Goal: Submit feedback/report problem

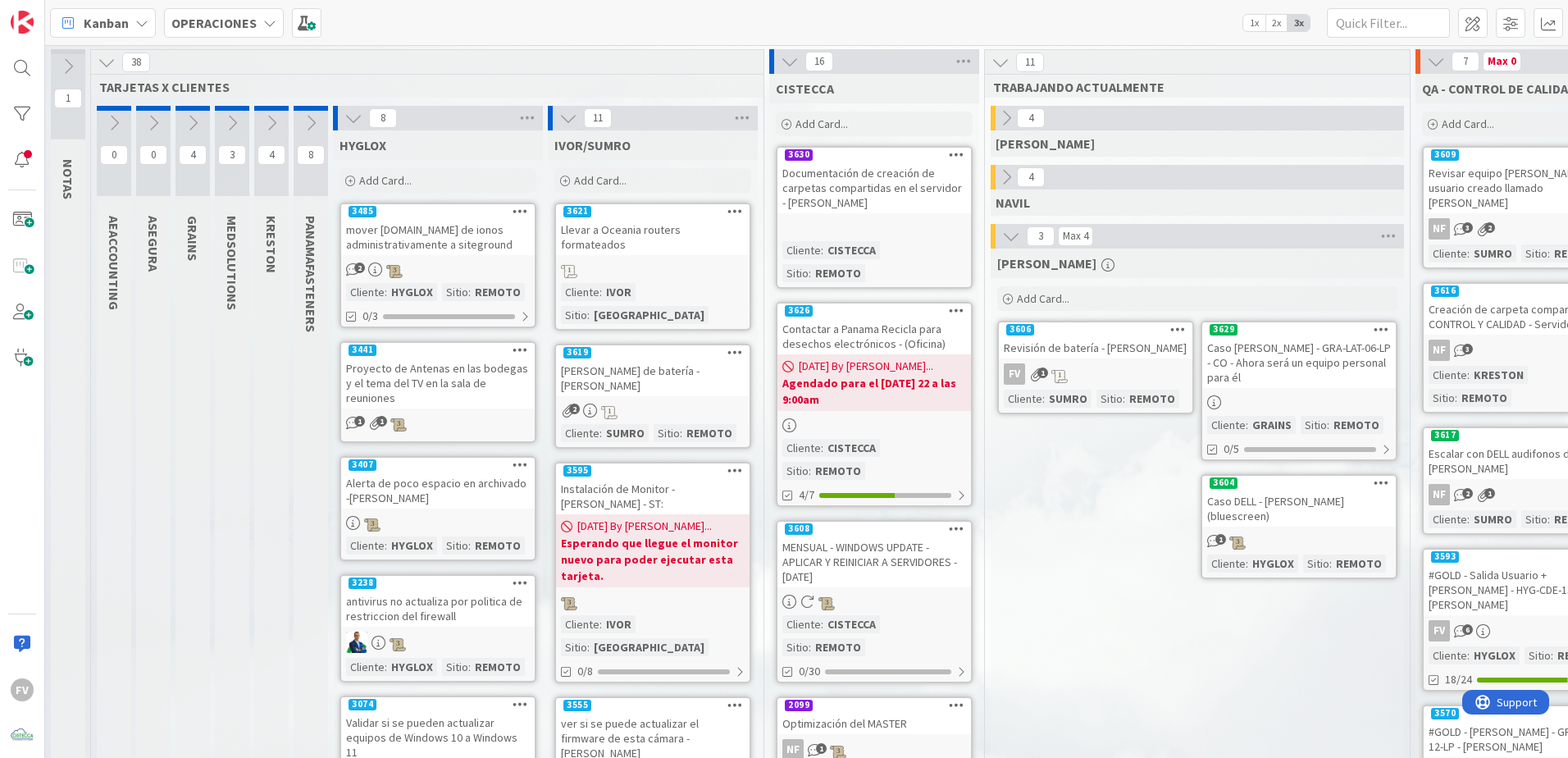
scroll to position [0, 201]
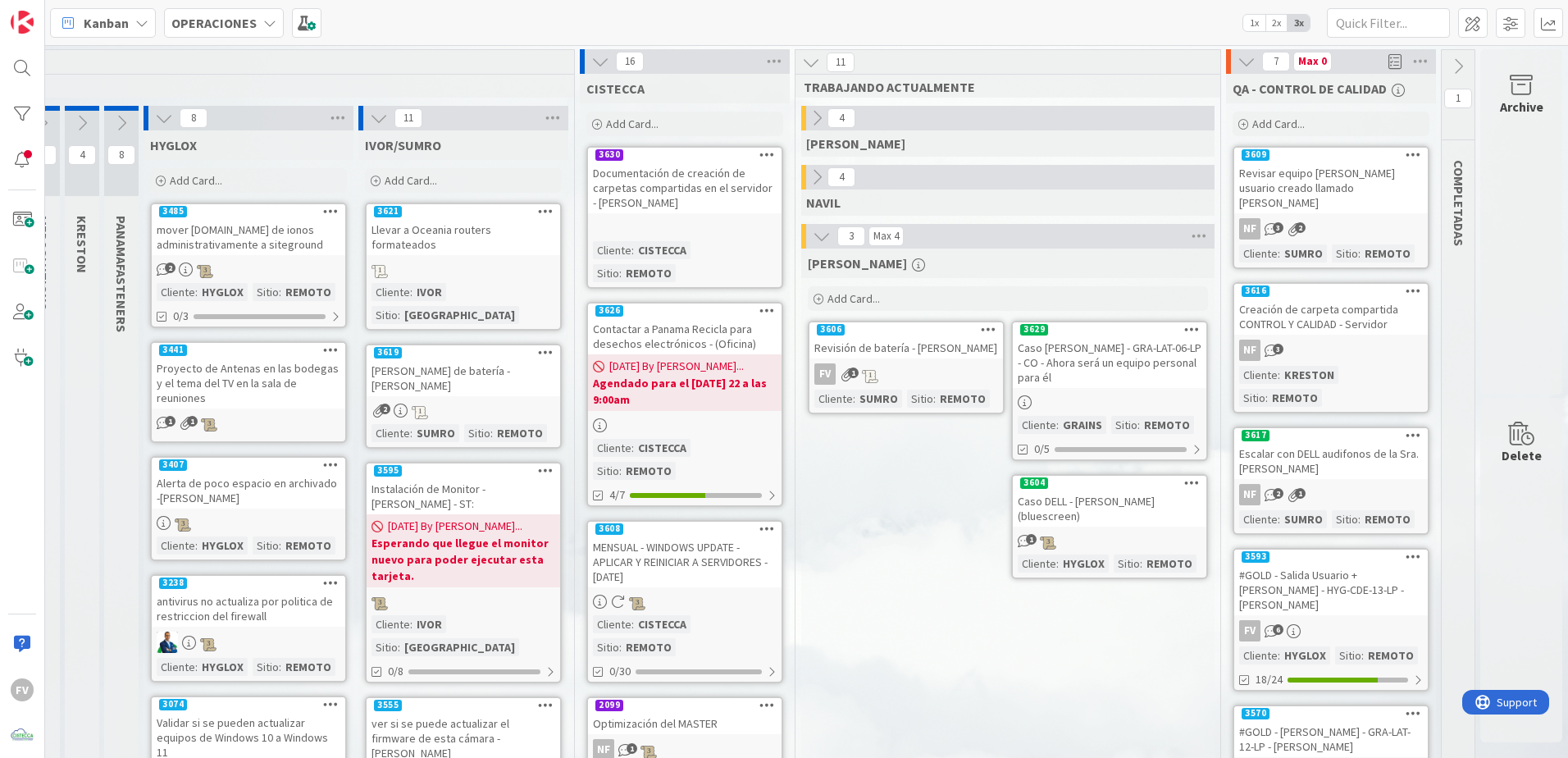
click at [155, 123] on icon at bounding box center [164, 118] width 18 height 18
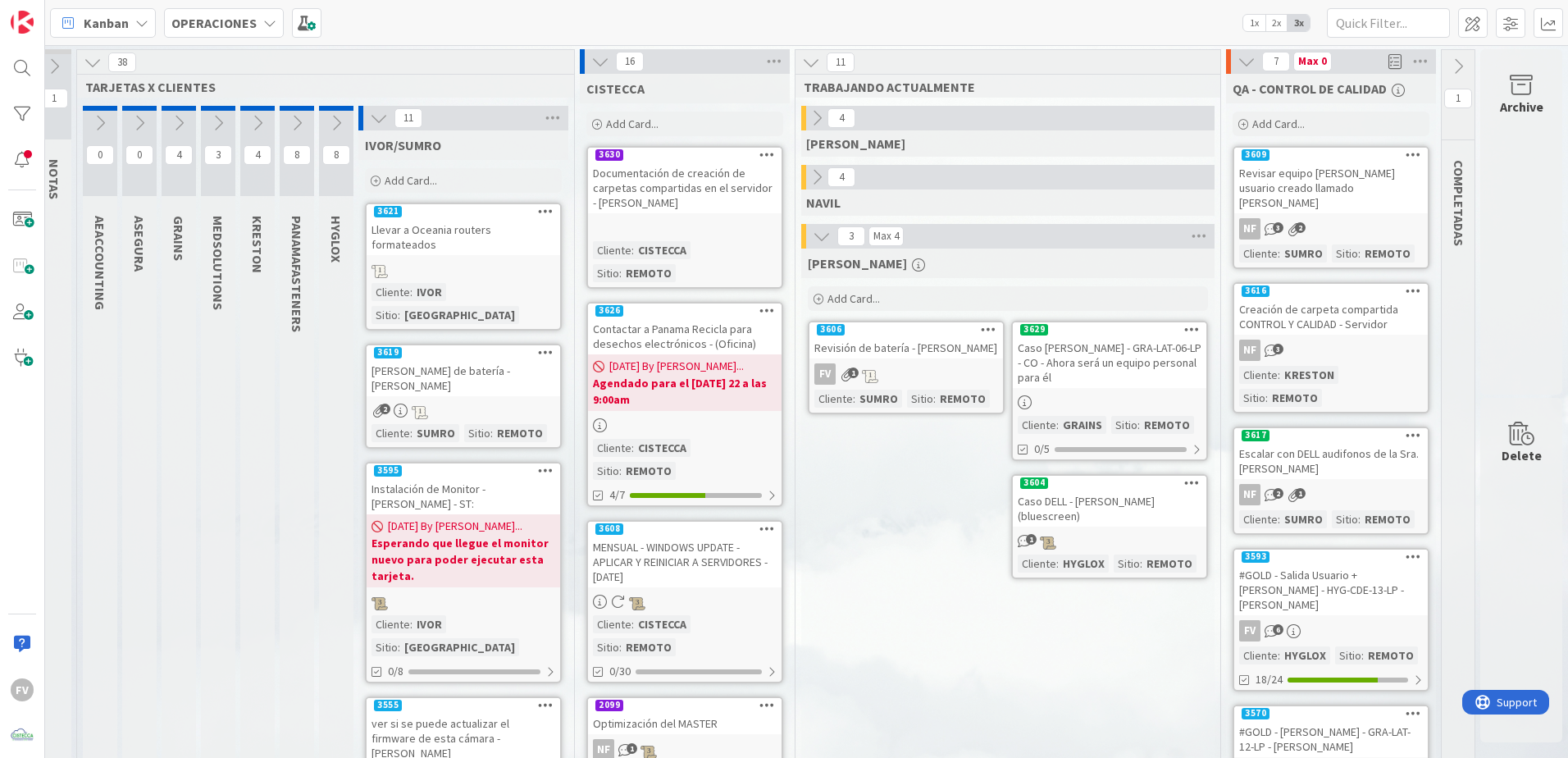
scroll to position [0, 27]
click at [370, 123] on icon at bounding box center [379, 118] width 18 height 18
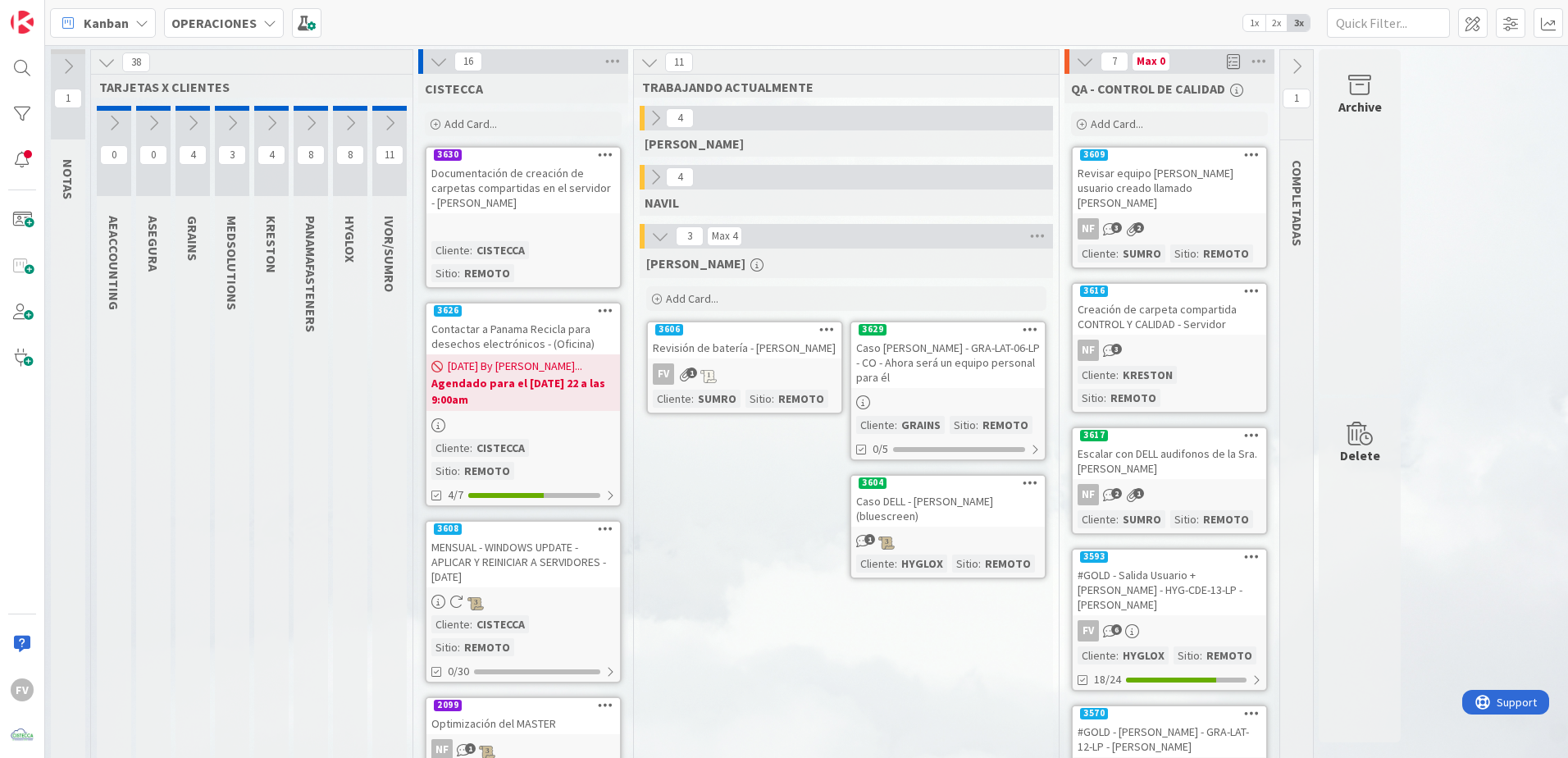
click at [439, 56] on icon at bounding box center [438, 61] width 18 height 18
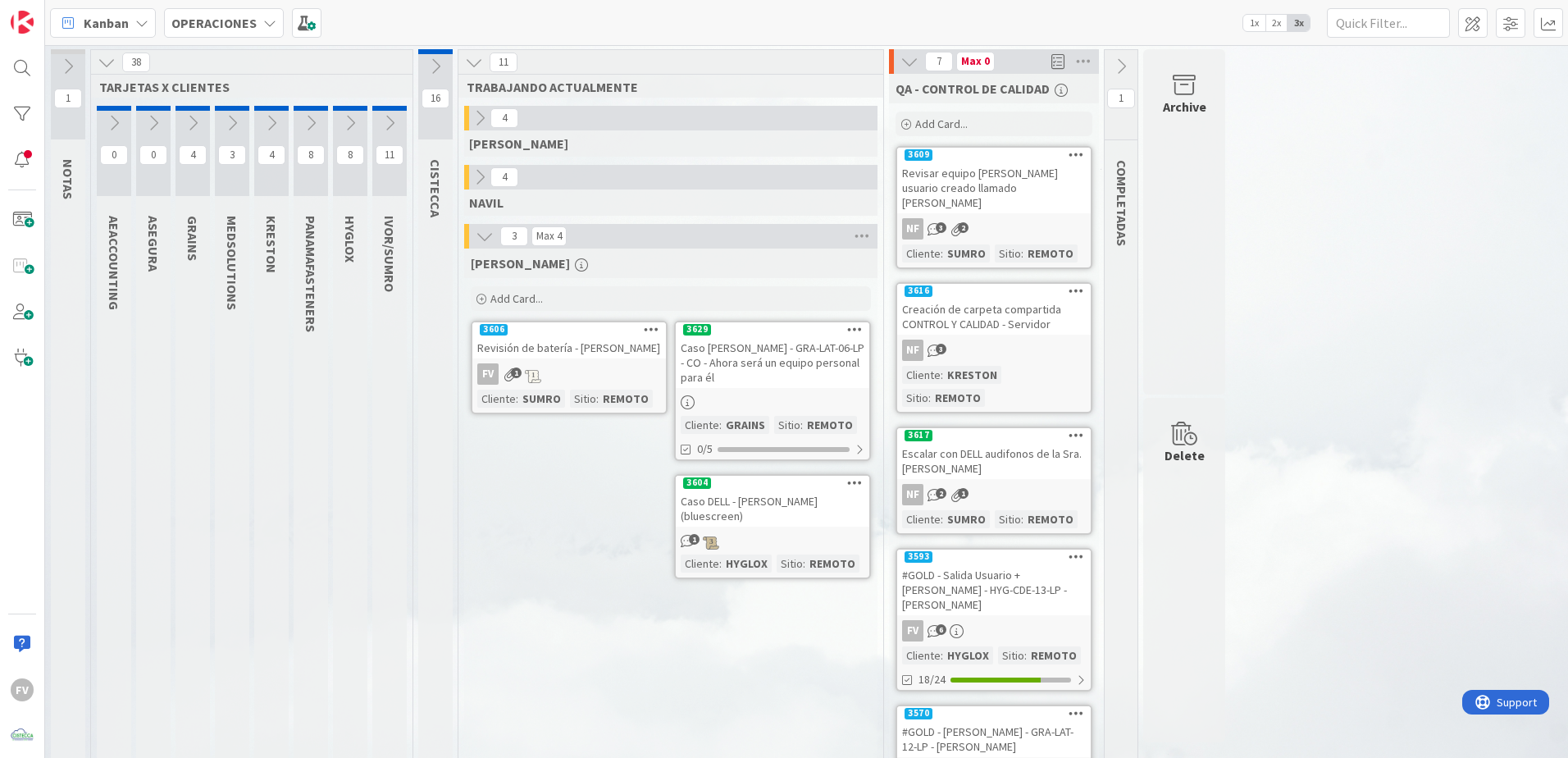
click at [480, 65] on icon at bounding box center [474, 62] width 18 height 18
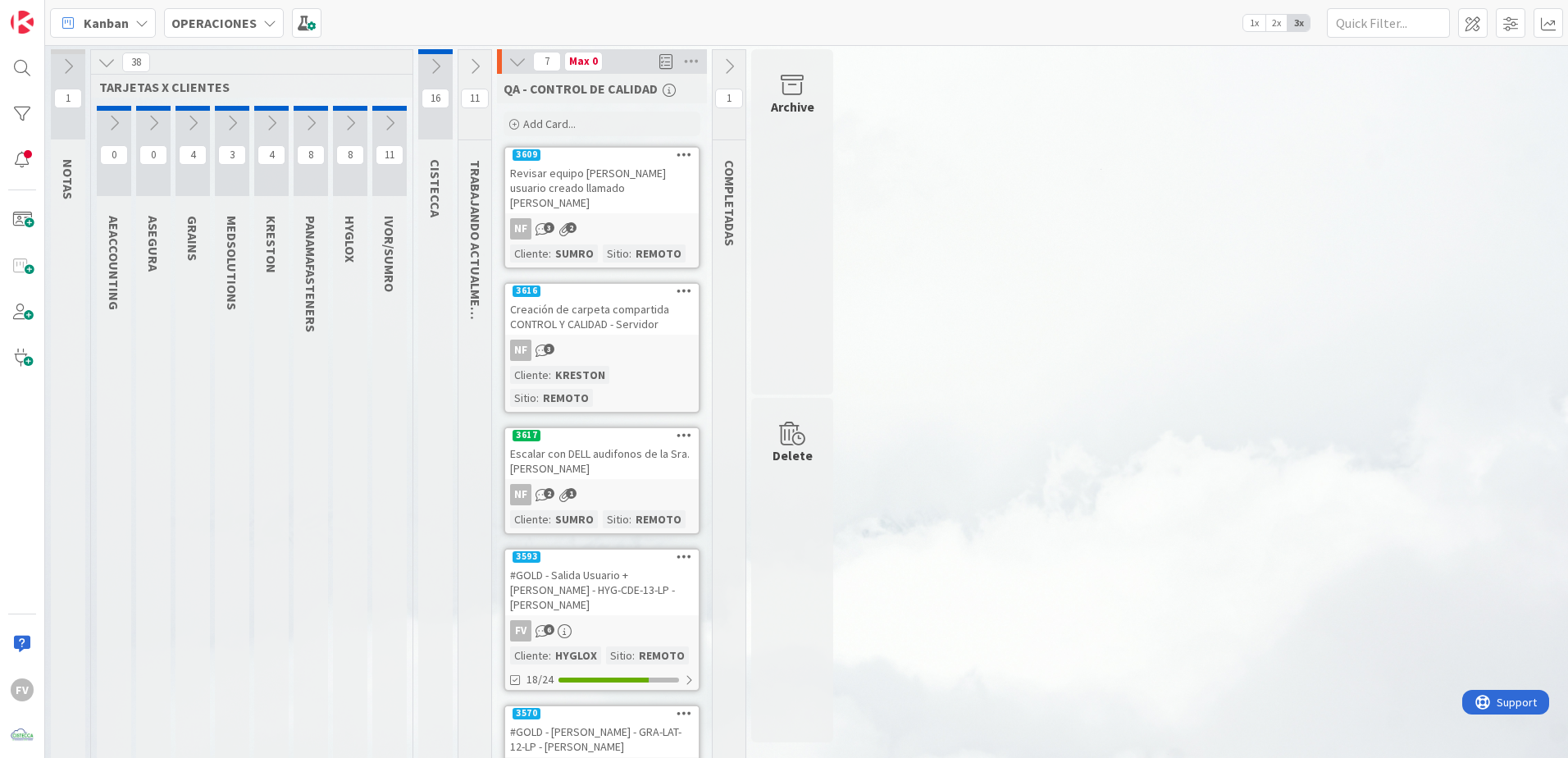
click at [115, 62] on icon at bounding box center [107, 62] width 18 height 18
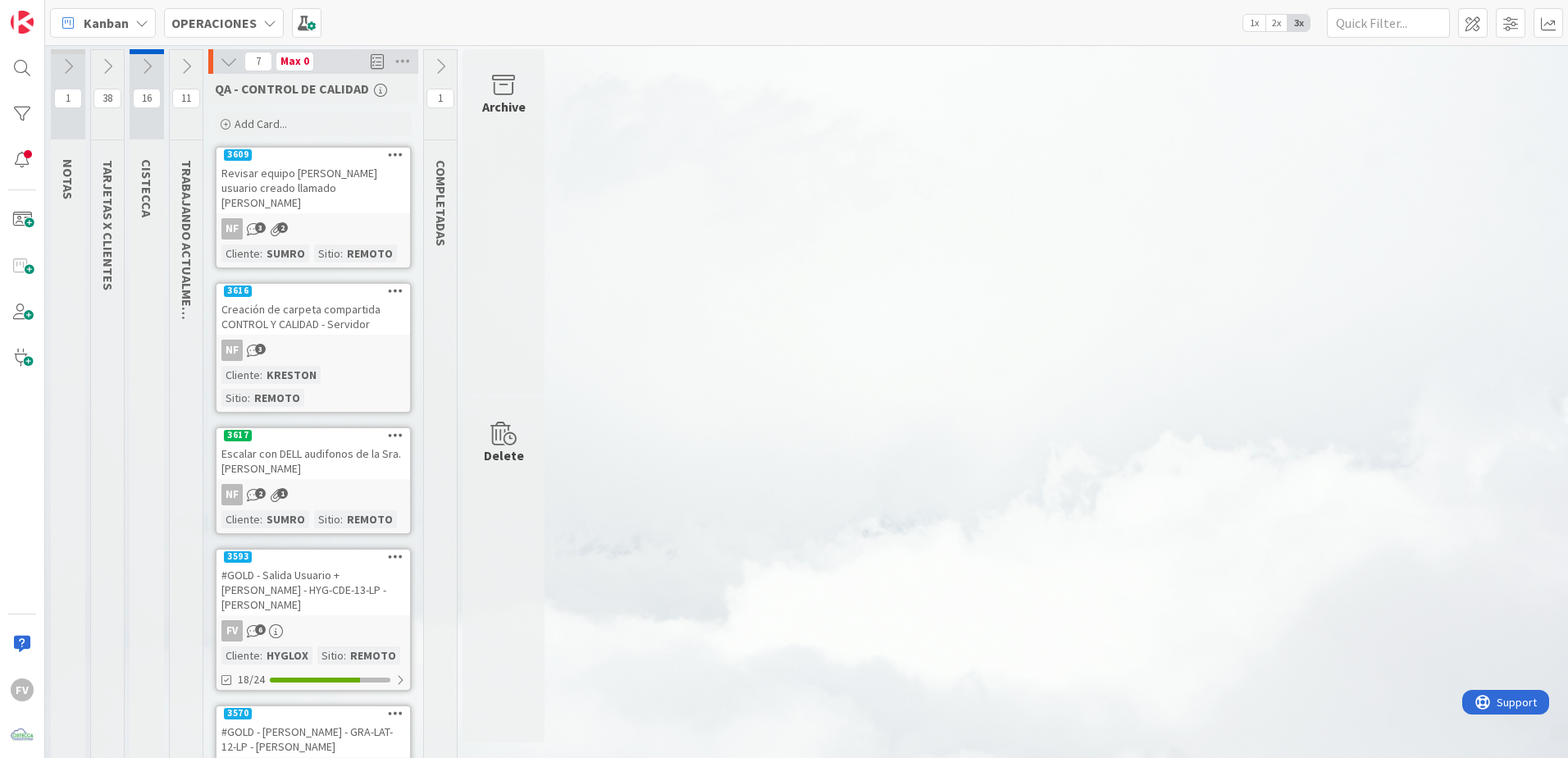
click at [150, 56] on button at bounding box center [146, 66] width 35 height 25
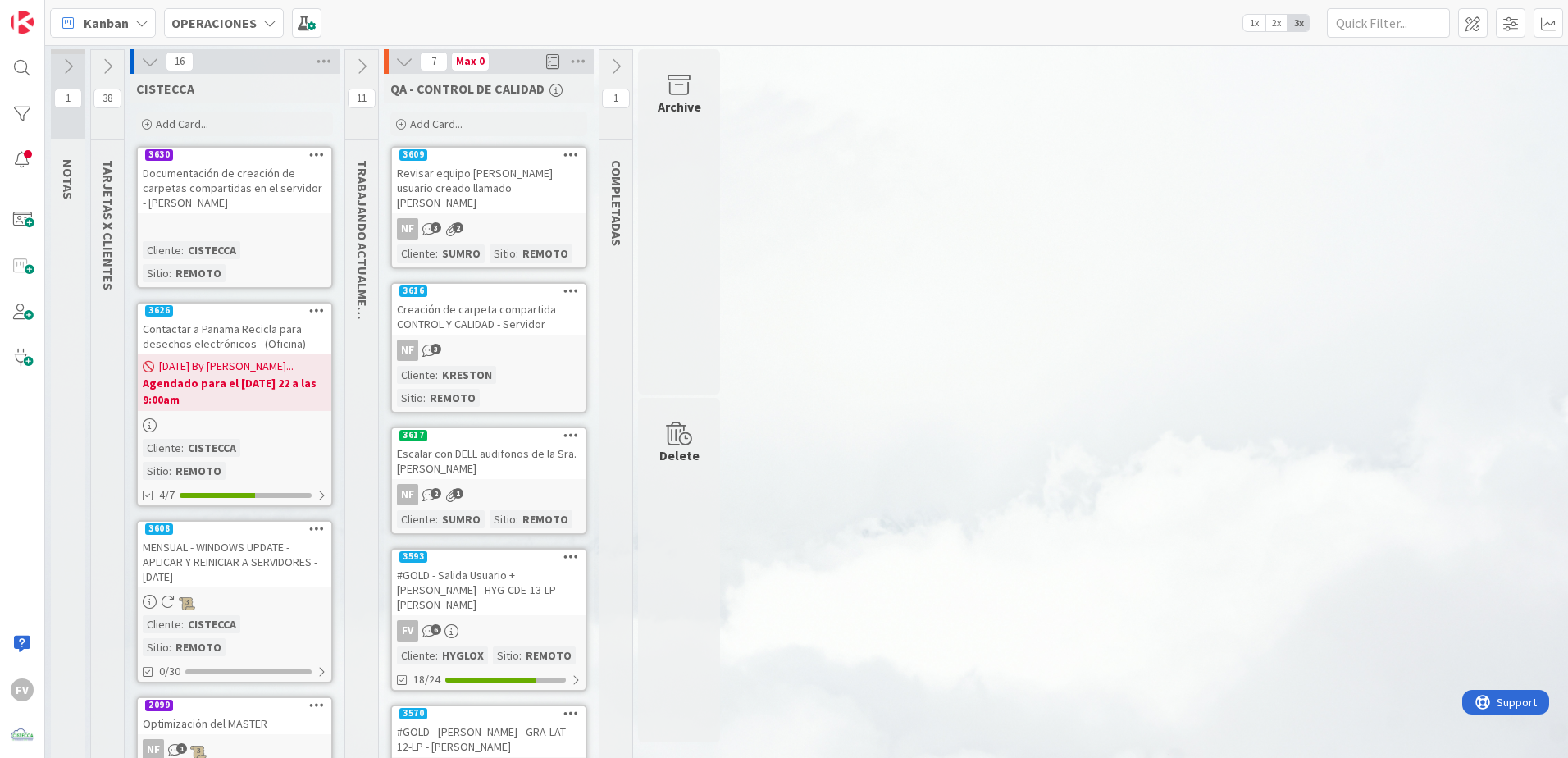
click at [155, 62] on icon at bounding box center [150, 61] width 18 height 18
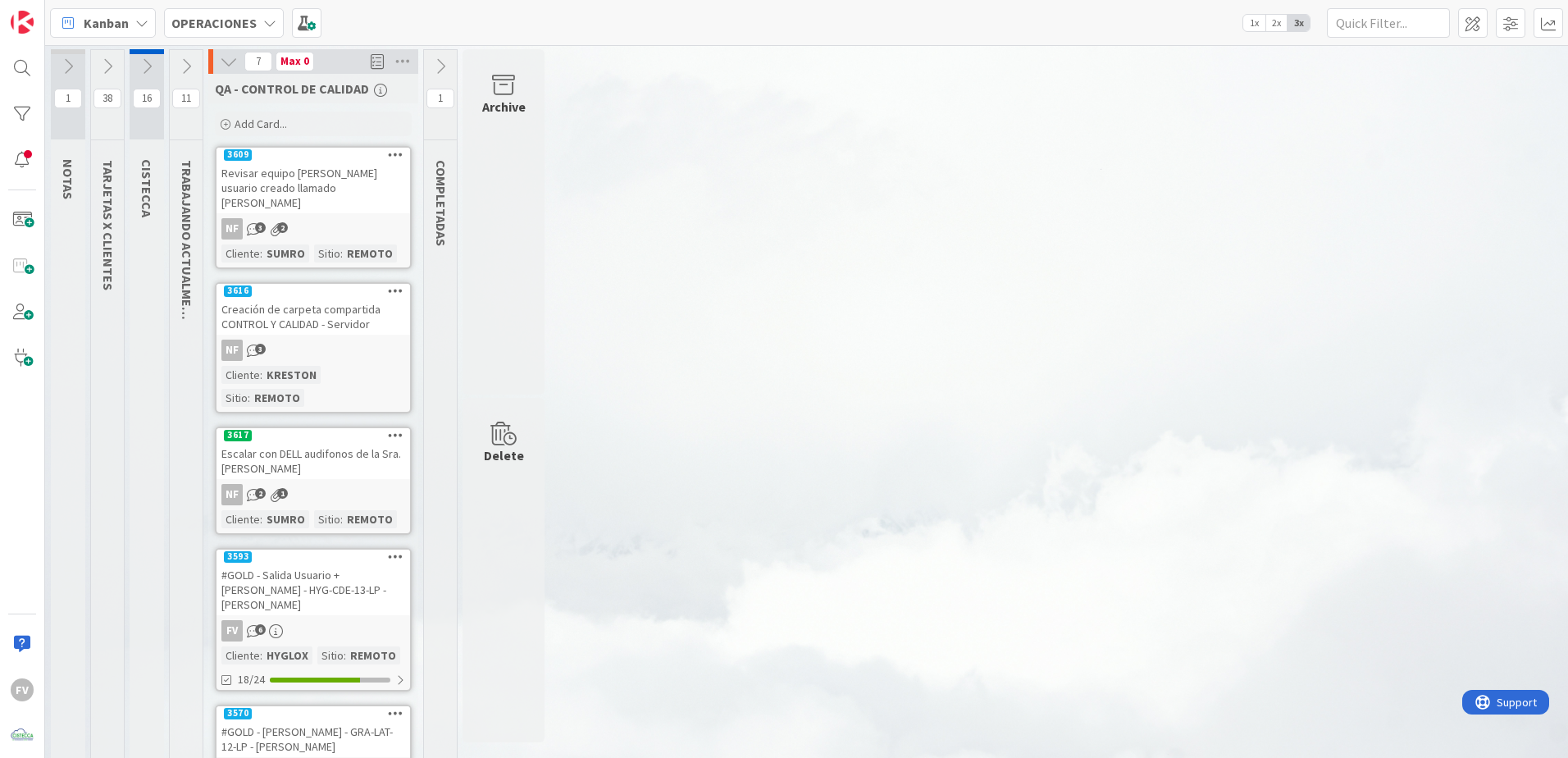
click at [196, 64] on button at bounding box center [186, 66] width 33 height 25
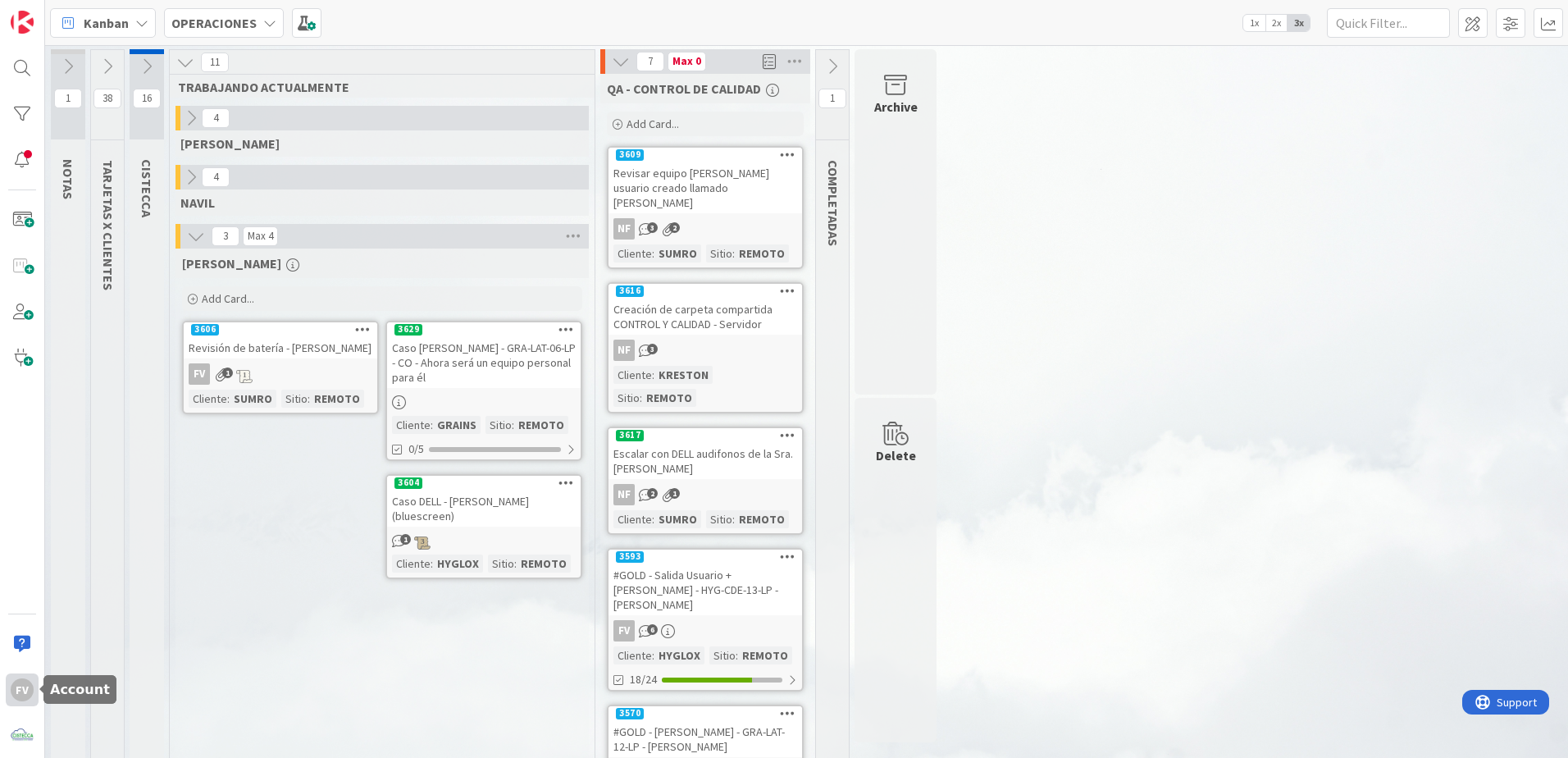
click at [13, 693] on div "FV" at bounding box center [22, 689] width 23 height 23
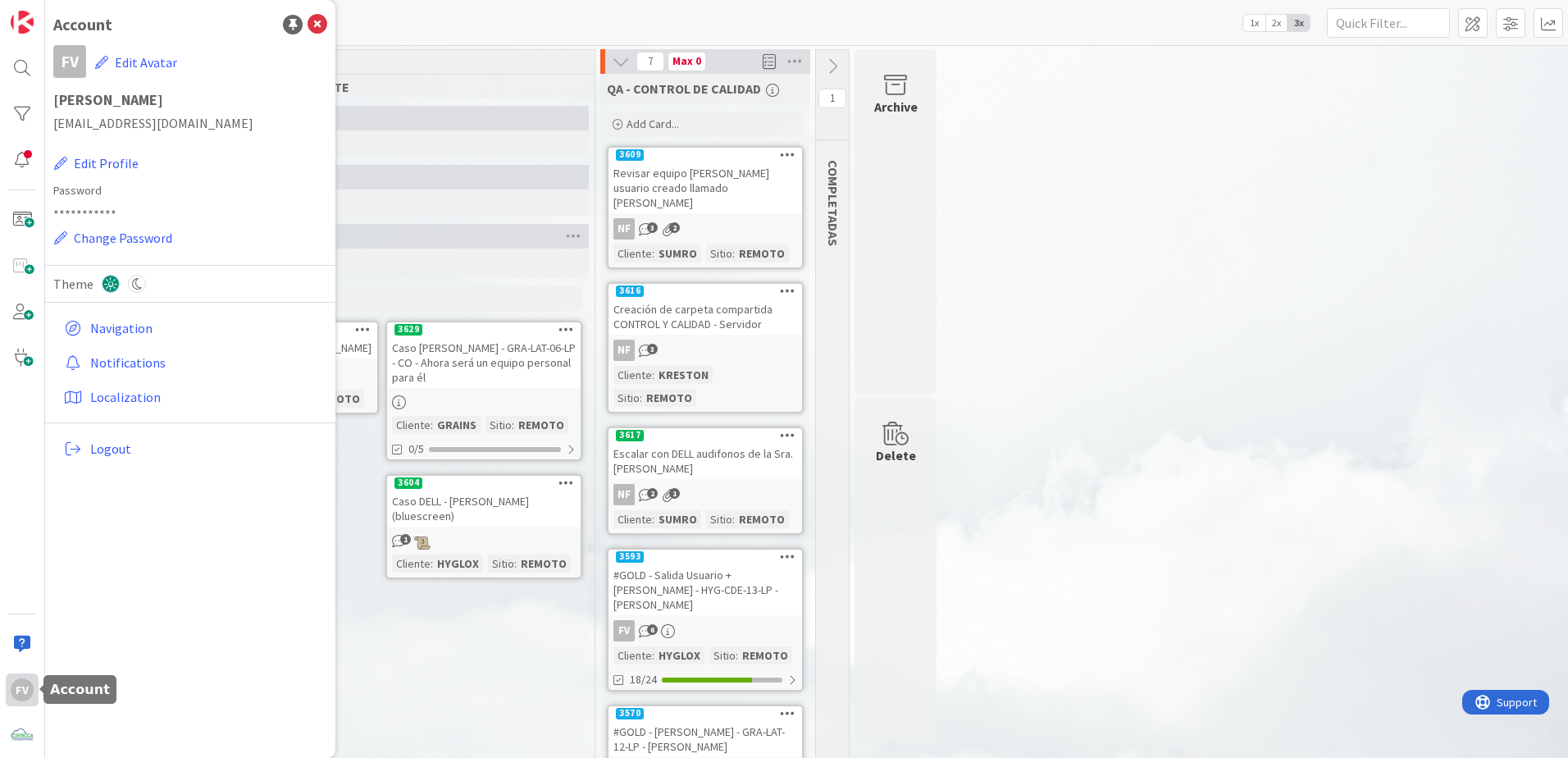
click at [17, 703] on div "FV" at bounding box center [22, 689] width 33 height 33
click at [21, 721] on div at bounding box center [22, 735] width 33 height 33
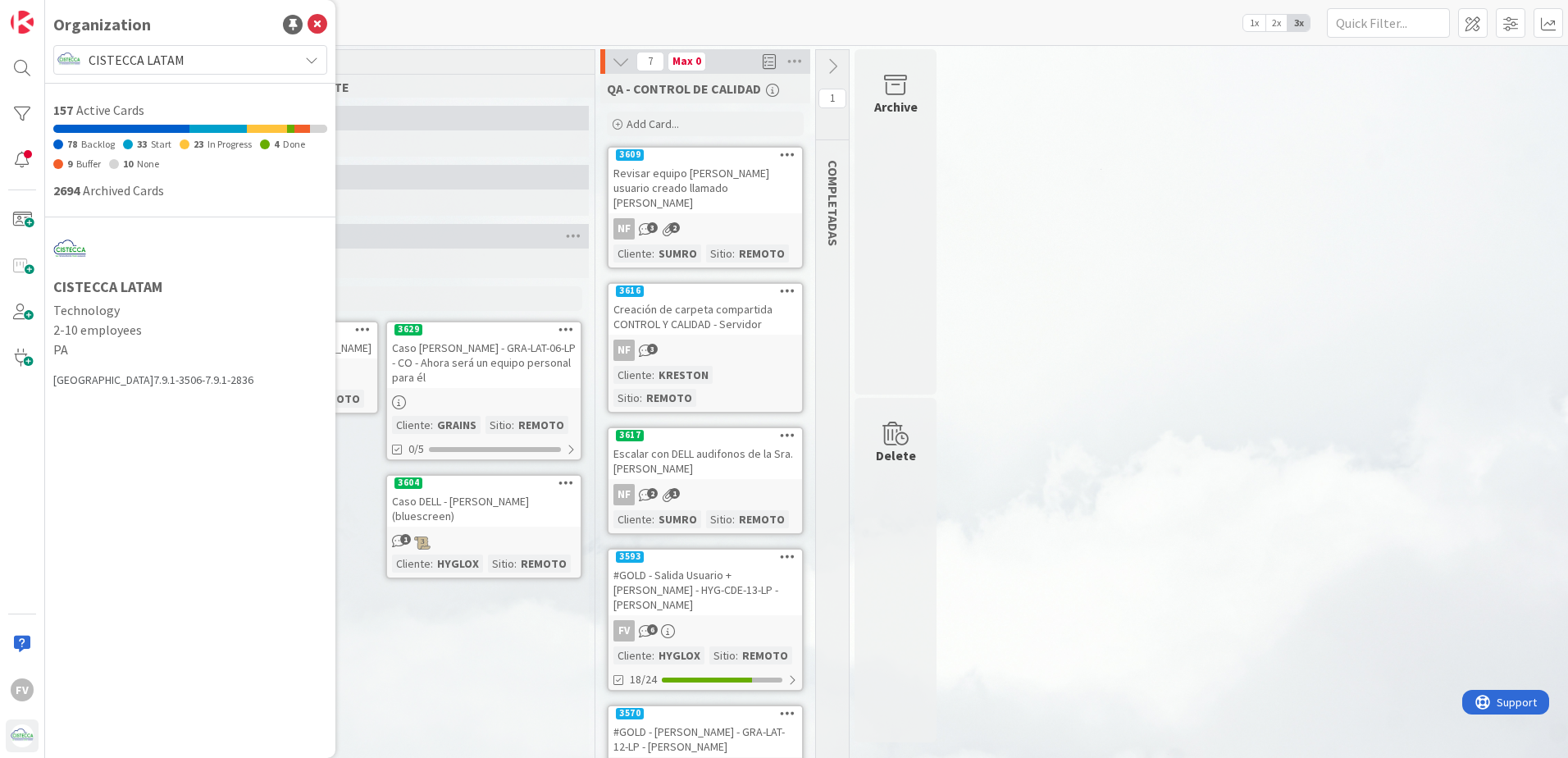
click at [379, 698] on div "[PERSON_NAME] Card... 3629 Caso [PERSON_NAME]-LAT-06-LP - CO - Ahora será un eq…" at bounding box center [382, 706] width 413 height 915
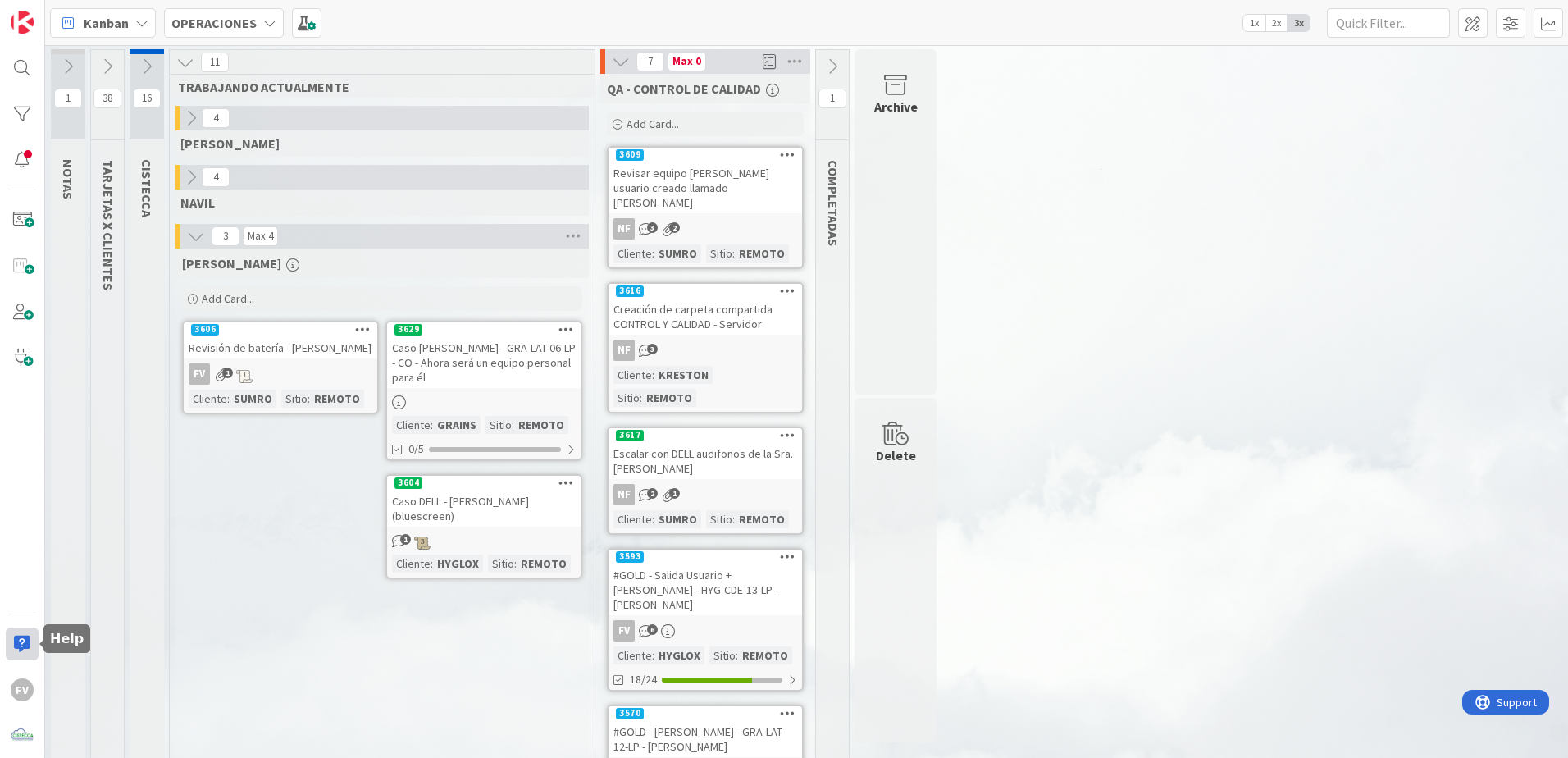
click at [16, 641] on div at bounding box center [22, 644] width 33 height 33
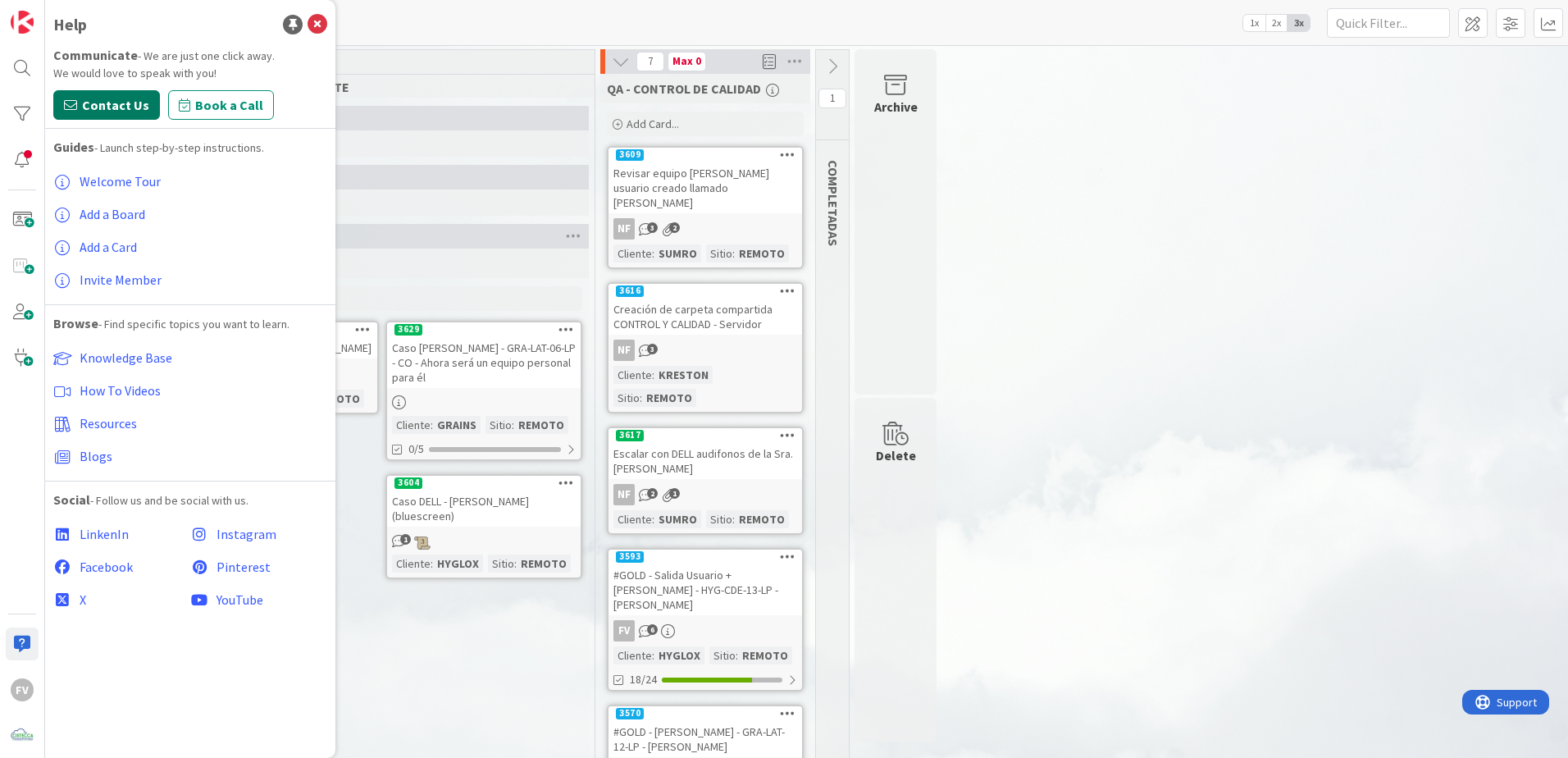
click at [120, 112] on span "Contact Us" at bounding box center [115, 105] width 67 height 20
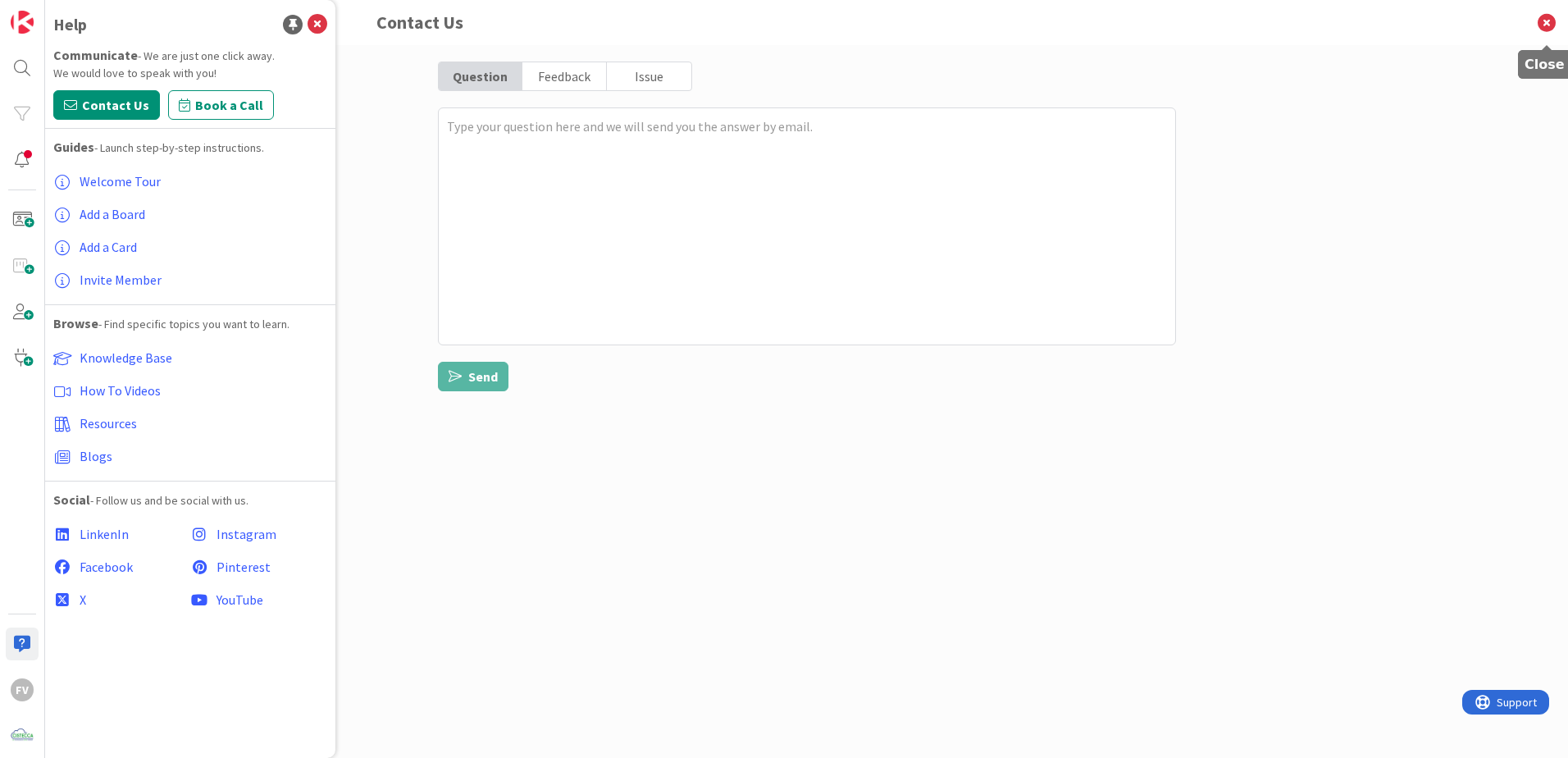
click at [1563, 18] on icon at bounding box center [1546, 23] width 42 height 45
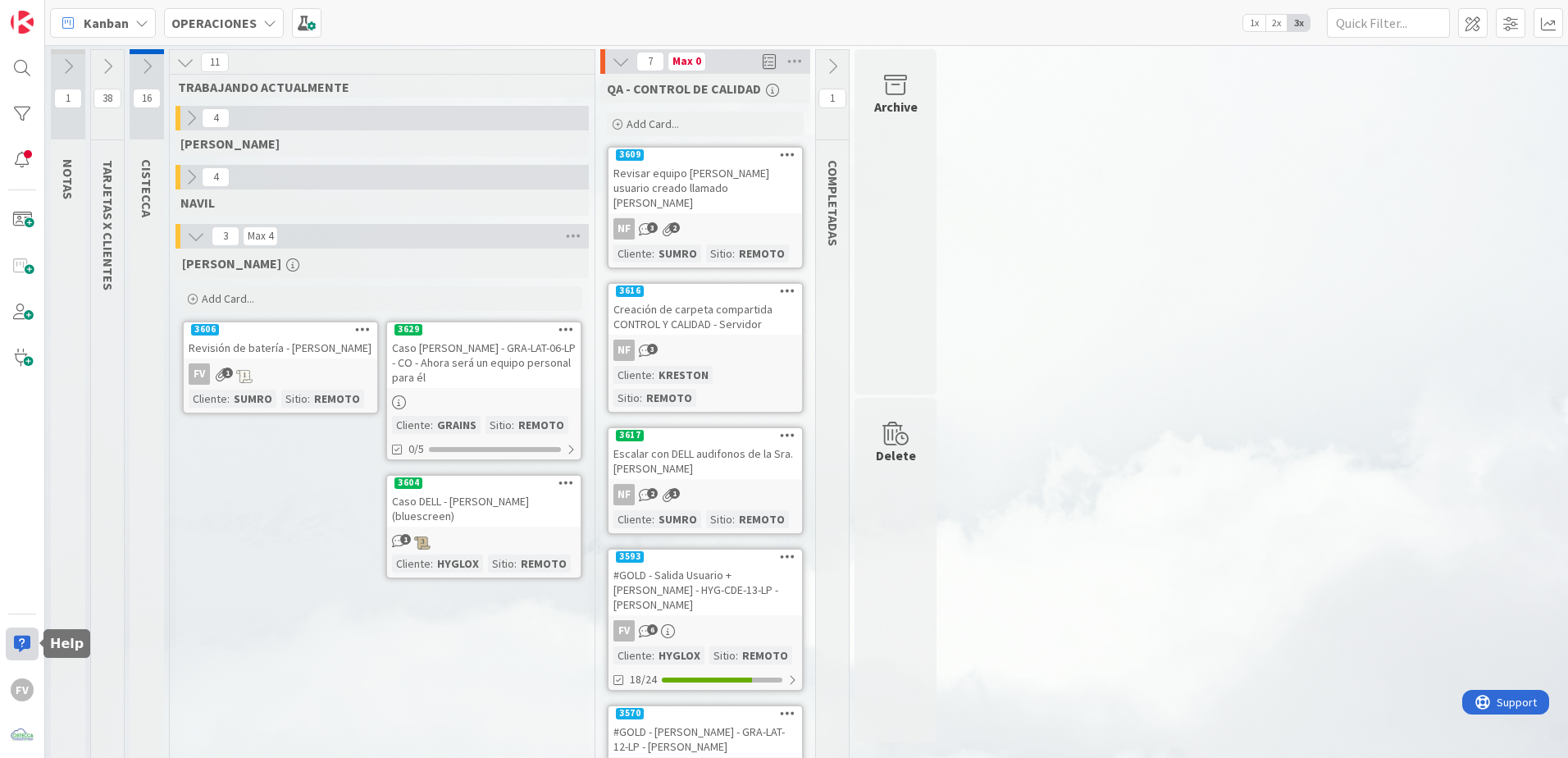
click at [29, 648] on div at bounding box center [22, 644] width 33 height 33
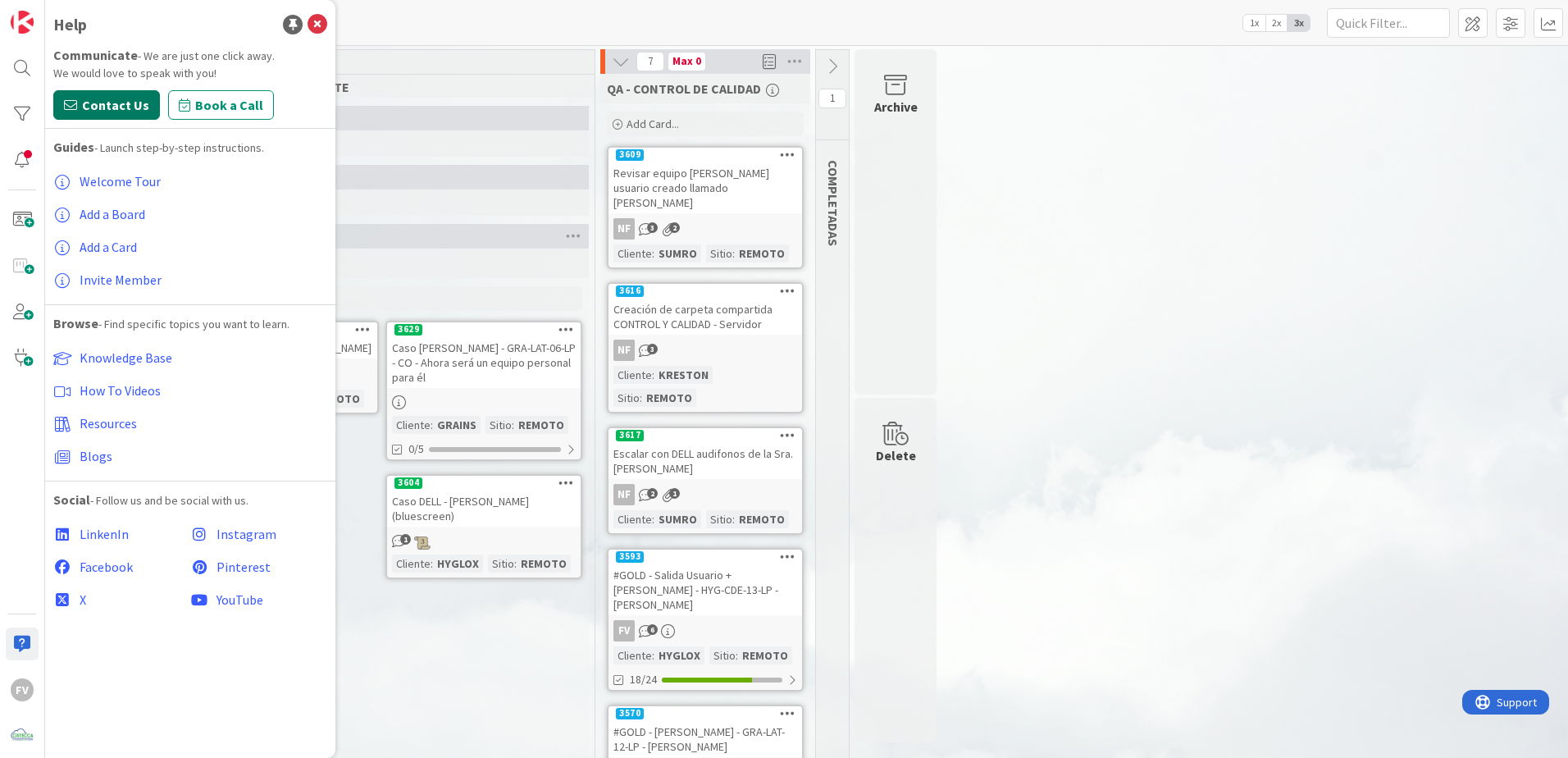
click at [87, 101] on span "Contact Us" at bounding box center [115, 105] width 67 height 20
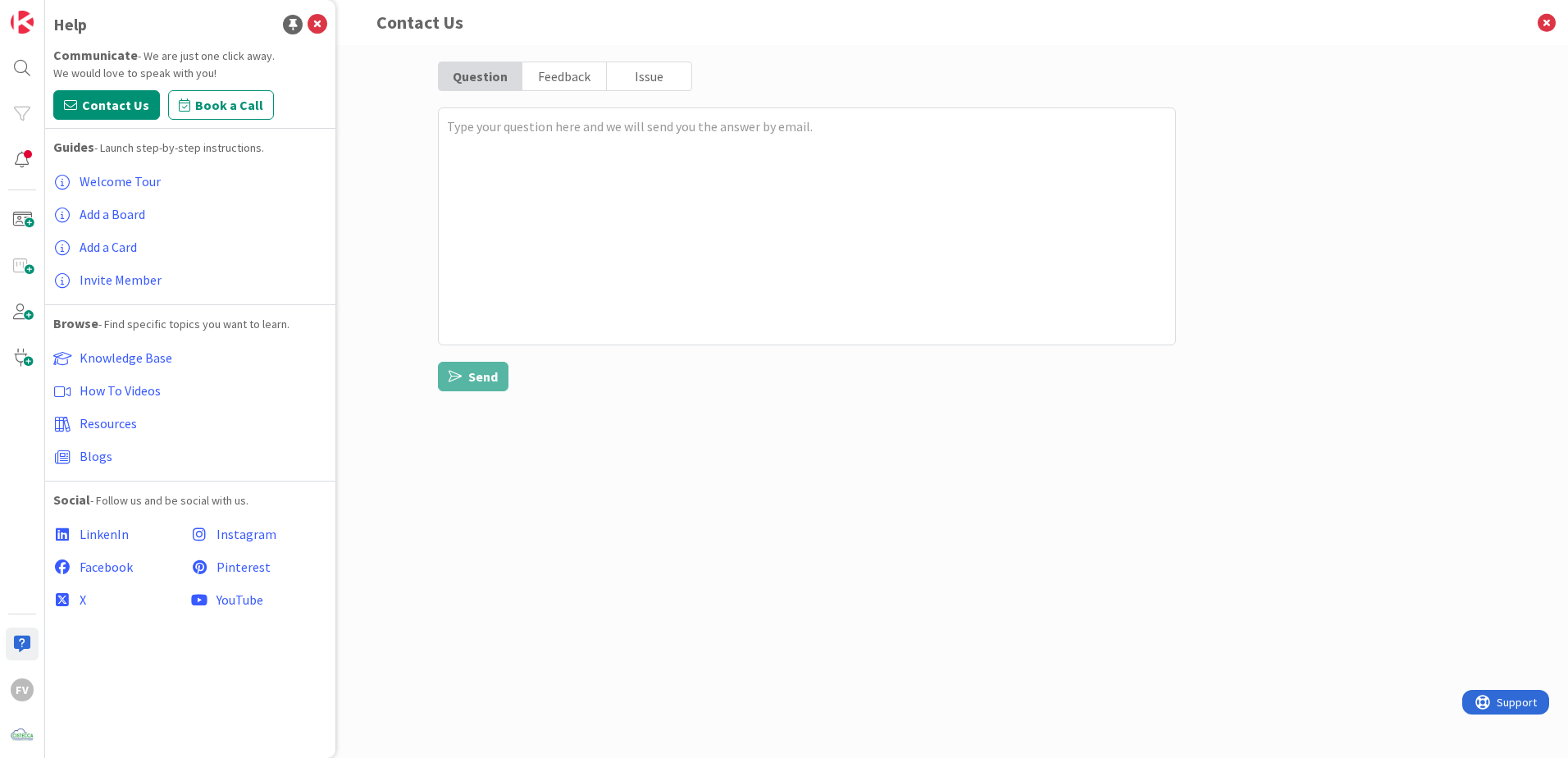
click at [543, 78] on div "Feedback" at bounding box center [564, 76] width 85 height 28
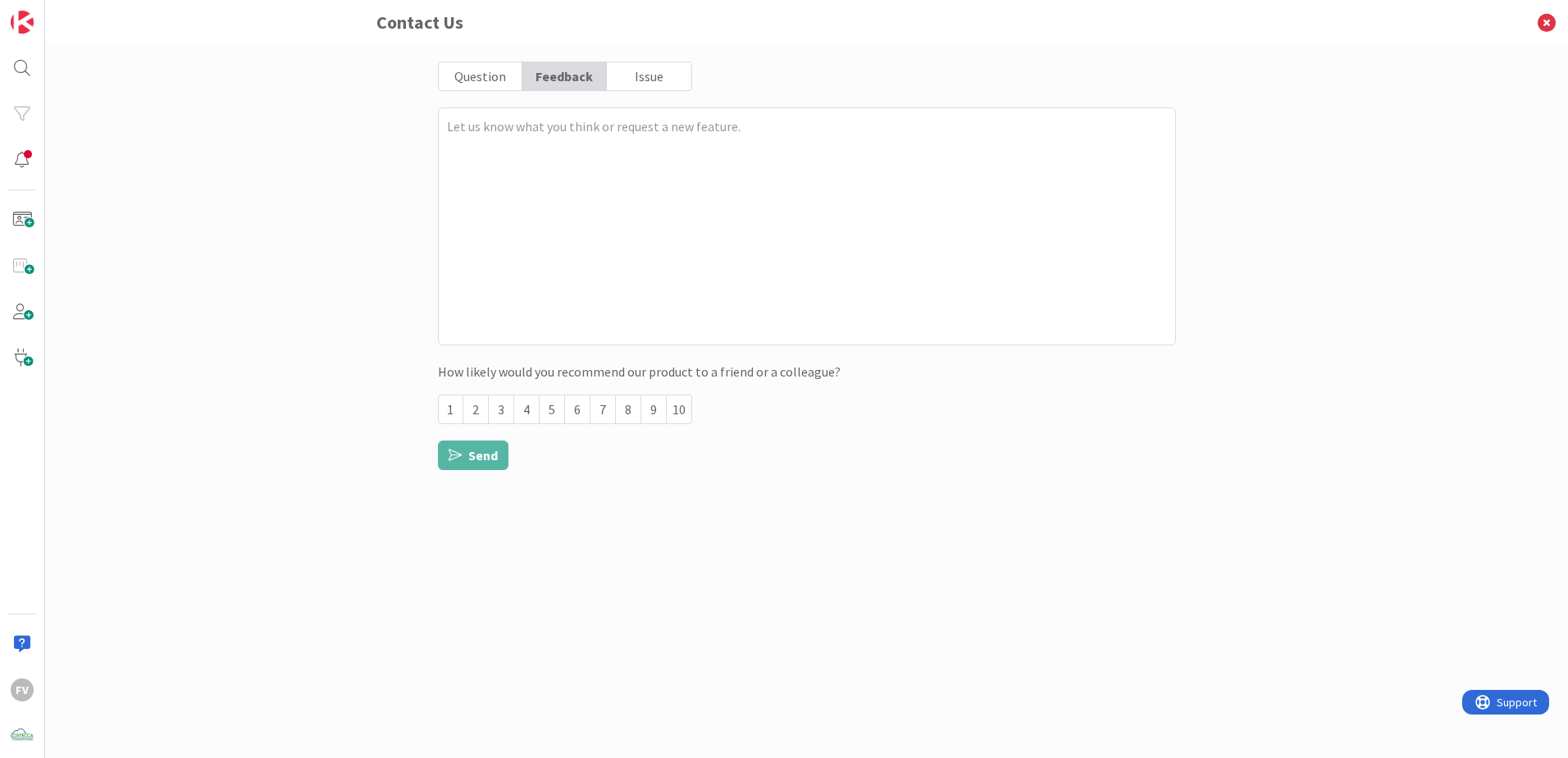
click at [672, 72] on div "Issue" at bounding box center [648, 76] width 84 height 28
type textarea "x"
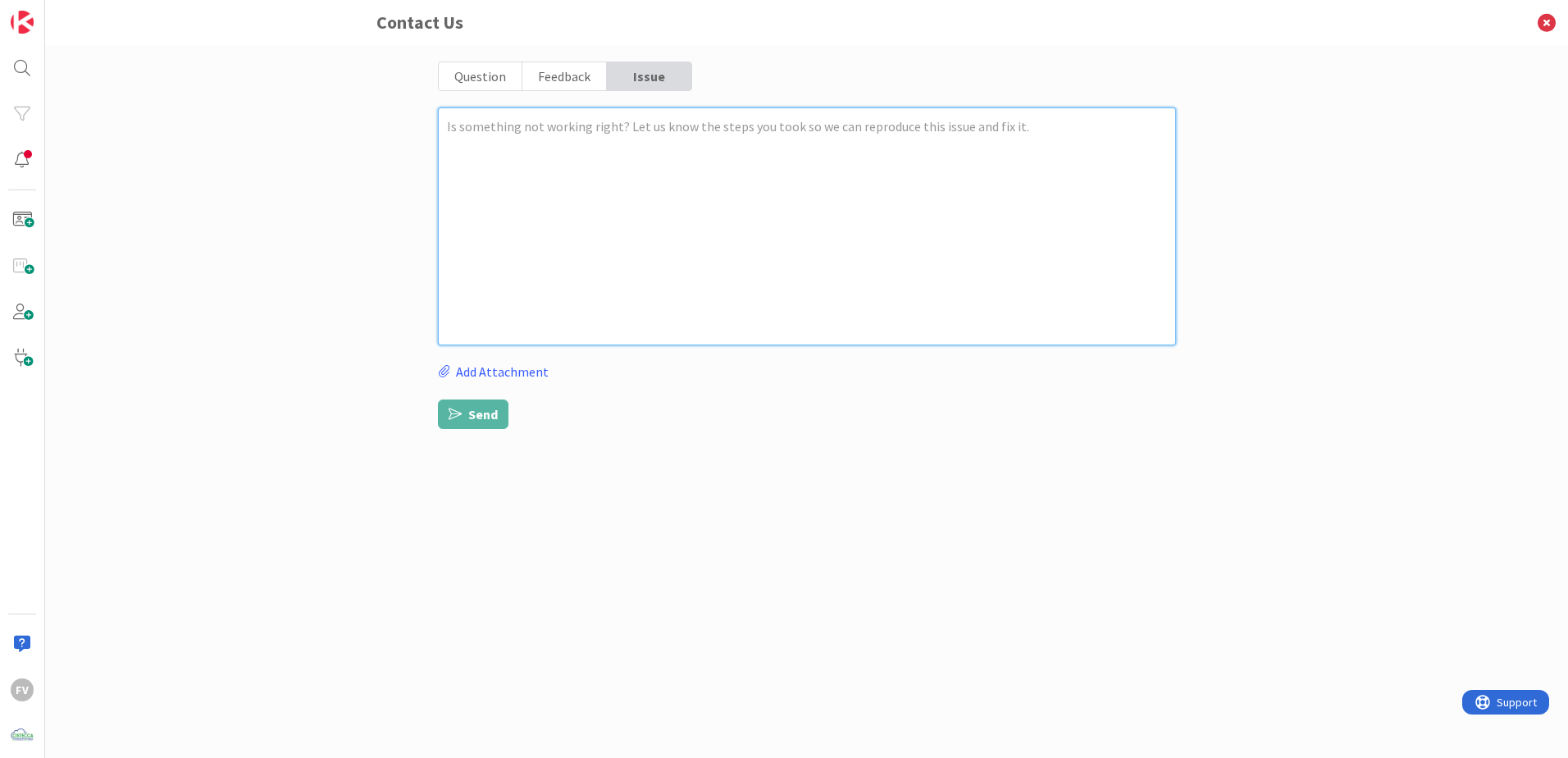
click at [638, 122] on textarea at bounding box center [807, 226] width 738 height 238
